Goal: Find specific page/section: Find specific page/section

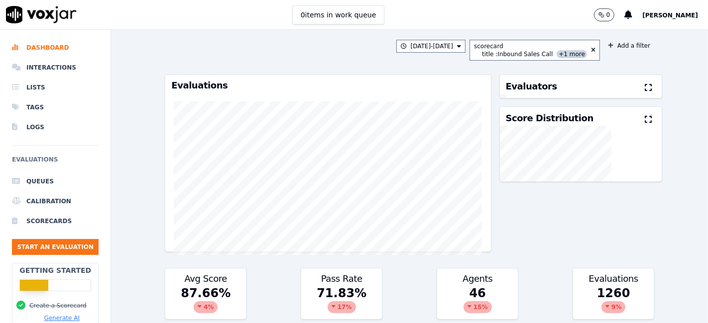
scroll to position [884, 0]
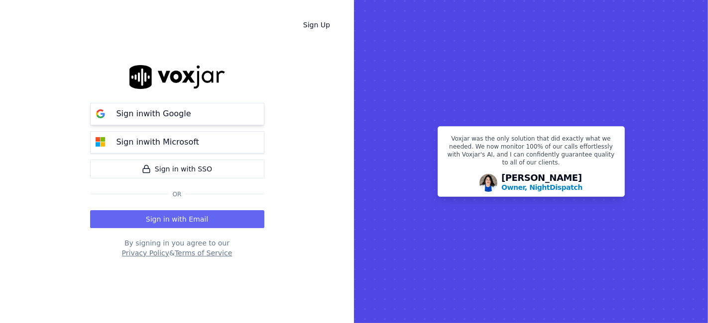
click at [184, 117] on p "Sign in with Google" at bounding box center [153, 114] width 75 height 12
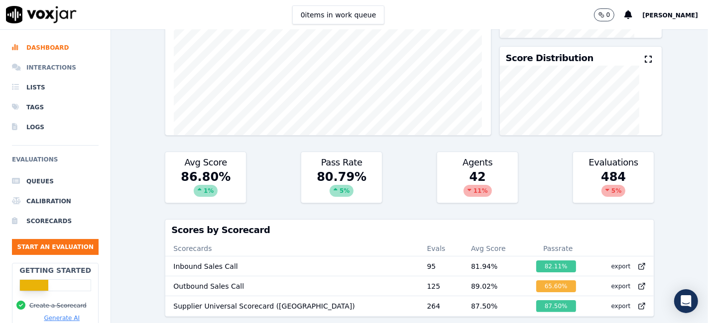
scroll to position [110, 0]
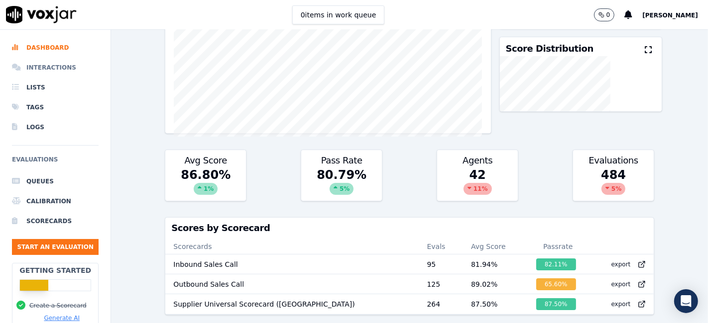
click at [37, 65] on li "Interactions" at bounding box center [55, 68] width 87 height 20
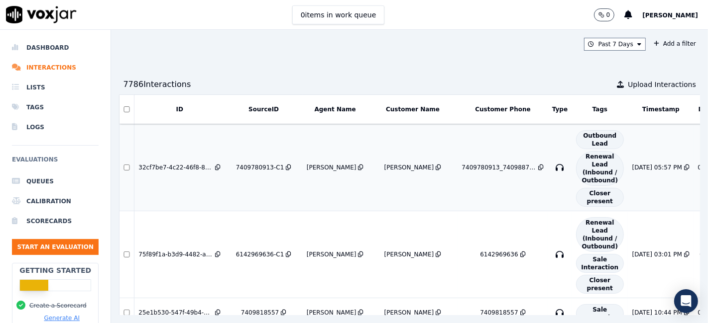
click at [251, 167] on div "7409780913-C1" at bounding box center [260, 168] width 48 height 8
click at [42, 48] on li "Dashboard" at bounding box center [55, 48] width 87 height 20
